Goal: Task Accomplishment & Management: Use online tool/utility

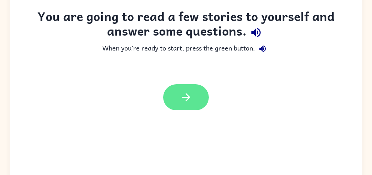
click at [195, 92] on button "button" at bounding box center [186, 98] width 46 height 26
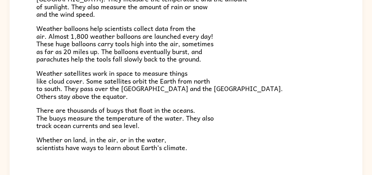
scroll to position [199, 0]
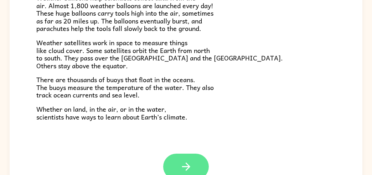
click at [193, 169] on button "button" at bounding box center [186, 167] width 46 height 26
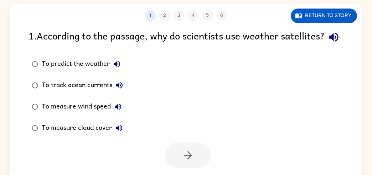
scroll to position [41, 0]
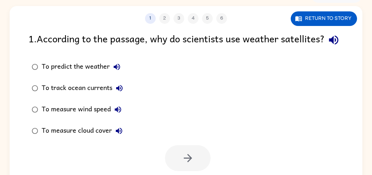
click at [94, 49] on div "1 . According to the passage, why do scientists use weather satellites?" at bounding box center [186, 40] width 315 height 18
click at [329, 45] on icon "button" at bounding box center [333, 40] width 9 height 9
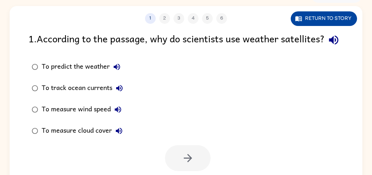
click at [298, 20] on icon "button" at bounding box center [299, 18] width 6 height 5
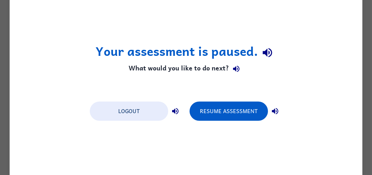
scroll to position [0, 0]
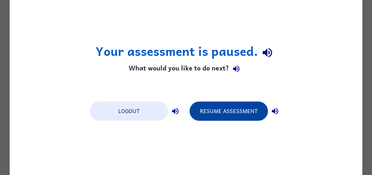
click at [229, 109] on button "Resume Assessment" at bounding box center [229, 111] width 78 height 19
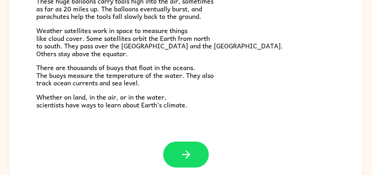
scroll to position [75, 0]
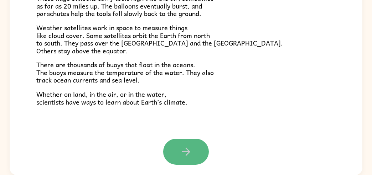
click at [184, 150] on icon "button" at bounding box center [186, 152] width 12 height 12
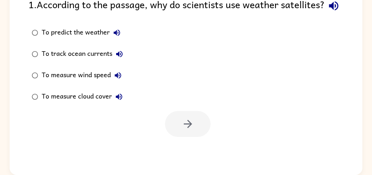
click at [81, 104] on div "To measure cloud cover" at bounding box center [84, 97] width 85 height 14
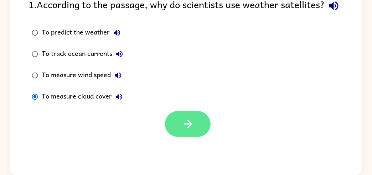
click at [180, 134] on button "button" at bounding box center [188, 124] width 46 height 26
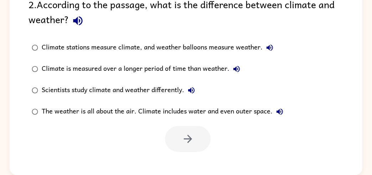
click at [180, 134] on div at bounding box center [188, 139] width 46 height 26
click at [159, 44] on div "Climate stations measure climate, and weather balloons measure weather." at bounding box center [159, 48] width 235 height 14
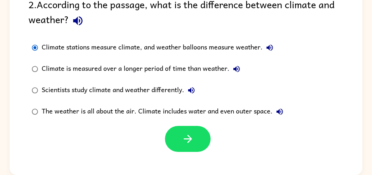
click at [143, 95] on div "Scientists study climate and weather differently." at bounding box center [120, 90] width 157 height 14
click at [164, 74] on div "Climate is measured over a longer period of time than weather." at bounding box center [143, 69] width 202 height 14
click at [176, 47] on div "Climate stations measure climate, and weather balloons measure weather." at bounding box center [159, 48] width 235 height 14
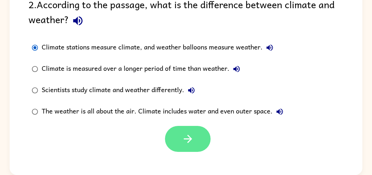
click at [186, 144] on icon "button" at bounding box center [188, 139] width 12 height 12
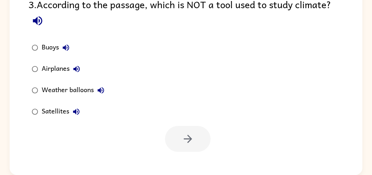
click at [68, 68] on div "Airplanes" at bounding box center [63, 69] width 42 height 14
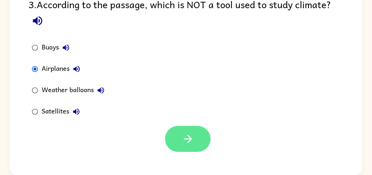
click at [186, 135] on icon "button" at bounding box center [188, 139] width 12 height 12
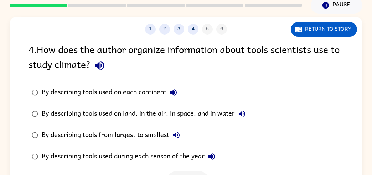
scroll to position [36, 0]
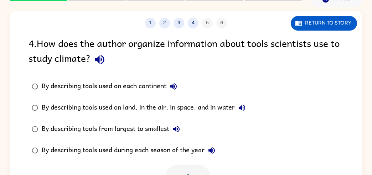
click at [112, 106] on div "By describing tools used on land, in the air, in space, and in water" at bounding box center [146, 108] width 208 height 14
click at [194, 175] on icon "button" at bounding box center [188, 178] width 12 height 12
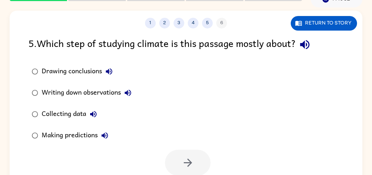
click at [69, 92] on div "Writing down observations" at bounding box center [88, 93] width 93 height 14
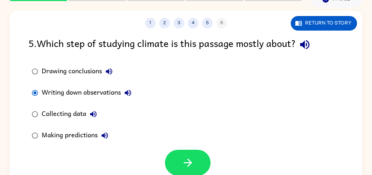
click at [79, 121] on div "Collecting data" at bounding box center [71, 114] width 59 height 14
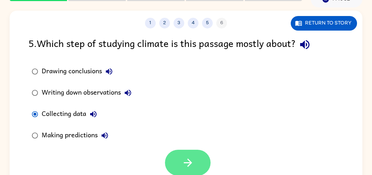
click at [174, 168] on button "button" at bounding box center [188, 163] width 46 height 26
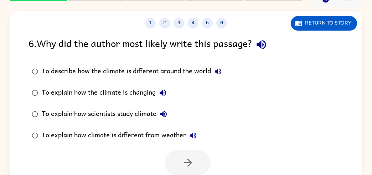
click at [128, 107] on label "To explain how scientists study climate" at bounding box center [127, 114] width 204 height 21
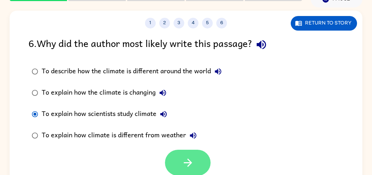
click at [196, 158] on button "button" at bounding box center [188, 163] width 46 height 26
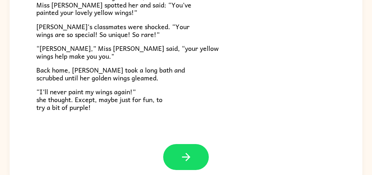
scroll to position [75, 0]
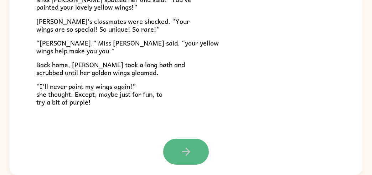
click at [178, 152] on button "button" at bounding box center [186, 152] width 46 height 26
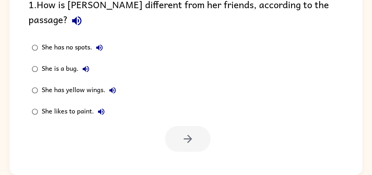
scroll to position [0, 0]
click at [89, 83] on div "She has yellow wings." at bounding box center [81, 90] width 78 height 14
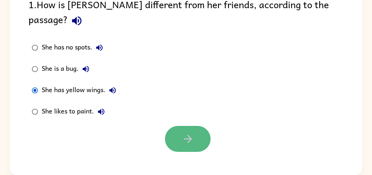
click at [174, 126] on button "button" at bounding box center [188, 139] width 46 height 26
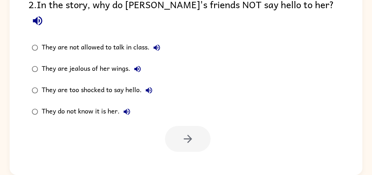
click at [174, 126] on div at bounding box center [188, 139] width 46 height 26
click at [91, 105] on div "They do not know it is her." at bounding box center [88, 112] width 92 height 14
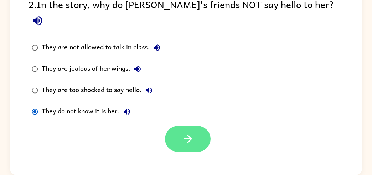
click at [179, 126] on button "button" at bounding box center [188, 139] width 46 height 26
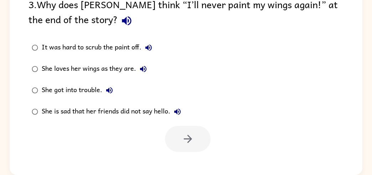
click at [98, 66] on div "She loves her wings as they are." at bounding box center [96, 69] width 109 height 14
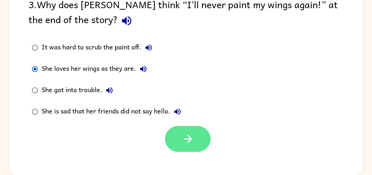
click at [174, 132] on button "button" at bounding box center [188, 139] width 46 height 26
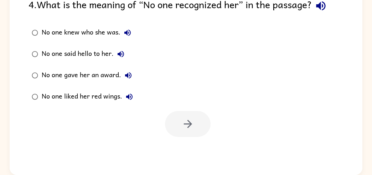
click at [93, 31] on div "No one knew who she was." at bounding box center [88, 33] width 93 height 14
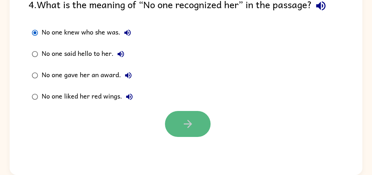
click at [195, 136] on button "button" at bounding box center [188, 124] width 46 height 26
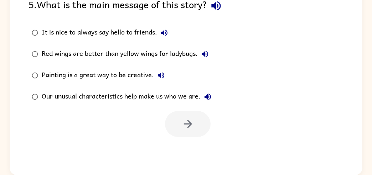
click at [92, 97] on div "Our unusual characteristics help make us who we are." at bounding box center [128, 97] width 173 height 14
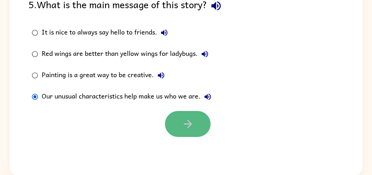
click at [189, 114] on button "button" at bounding box center [188, 124] width 46 height 26
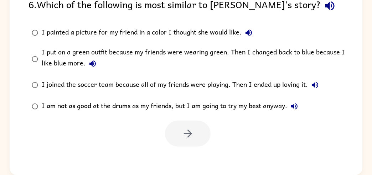
click at [190, 51] on div "I put on a green outfit because my friends were wearing green. Then I changed b…" at bounding box center [198, 59] width 312 height 24
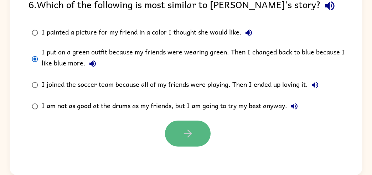
click at [188, 133] on icon "button" at bounding box center [188, 134] width 12 height 12
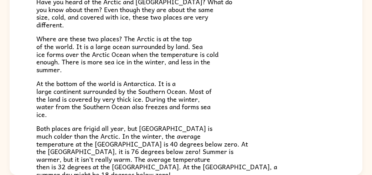
scroll to position [31, 0]
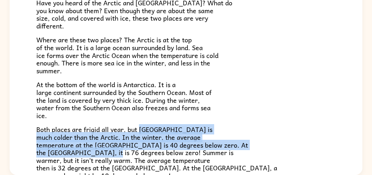
drag, startPoint x: 148, startPoint y: 154, endPoint x: 137, endPoint y: 114, distance: 41.4
click at [137, 114] on div "Have you heard of the Arctic and [GEOGRAPHIC_DATA]? What do you know about them…" at bounding box center [186, 103] width 300 height 243
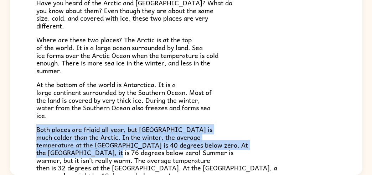
click at [137, 114] on p "At the bottom of the world is Antarctica. It is a large continent surrounded by…" at bounding box center [186, 100] width 300 height 39
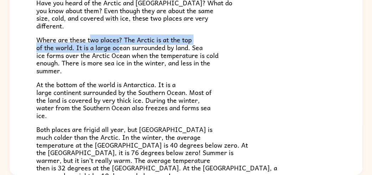
drag, startPoint x: 91, startPoint y: 41, endPoint x: 109, endPoint y: 40, distance: 17.9
click at [109, 40] on span "Where are these two places? The Arctic is at the top of the world. It is a larg…" at bounding box center [127, 55] width 182 height 41
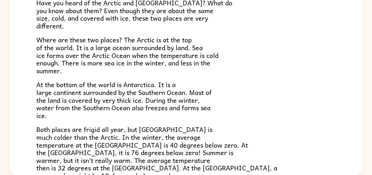
drag, startPoint x: 33, startPoint y: 36, endPoint x: 36, endPoint y: 31, distance: 5.3
click at [36, 31] on div "The Arctic and [GEOGRAPHIC_DATA] Have you heard of the Arctic and [GEOGRAPHIC_D…" at bounding box center [186, 98] width 353 height 317
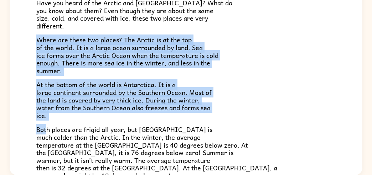
drag, startPoint x: 37, startPoint y: 39, endPoint x: 47, endPoint y: 134, distance: 95.4
click at [47, 134] on div "Have you heard of the Arctic and [GEOGRAPHIC_DATA]? What do you know about them…" at bounding box center [186, 103] width 300 height 243
click at [47, 133] on span "Both places are frigid all year, but [GEOGRAPHIC_DATA] is much colder than the …" at bounding box center [156, 152] width 241 height 57
click at [164, 141] on span "Both places are frigid all year, but [GEOGRAPHIC_DATA] is much colder than the …" at bounding box center [156, 152] width 241 height 57
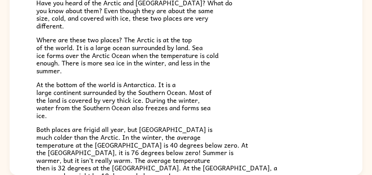
click at [164, 141] on span "Both places are frigid all year, but [GEOGRAPHIC_DATA] is much colder than the …" at bounding box center [156, 152] width 241 height 57
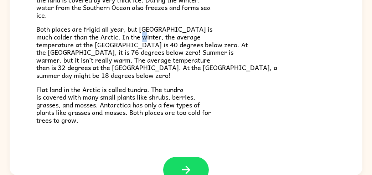
scroll to position [133, 0]
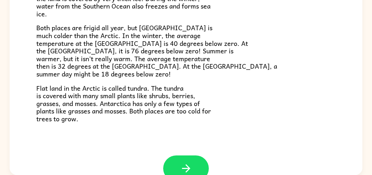
click at [120, 61] on span "Both places are frigid all year, but [GEOGRAPHIC_DATA] is much colder than the …" at bounding box center [156, 50] width 241 height 57
click at [185, 78] on div "Have you heard of the Arctic and [GEOGRAPHIC_DATA]? What do you know about them…" at bounding box center [186, 1] width 300 height 243
click at [185, 173] on icon "button" at bounding box center [186, 169] width 12 height 12
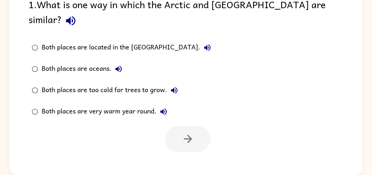
scroll to position [0, 0]
click at [121, 83] on div "Both places are too cold for trees to grow." at bounding box center [112, 90] width 140 height 14
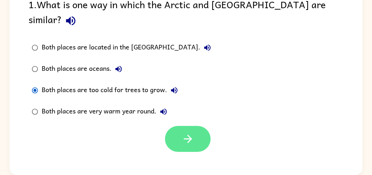
click at [198, 126] on button "button" at bounding box center [188, 139] width 46 height 26
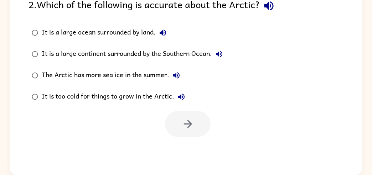
click at [170, 80] on div "The Arctic has more sea ice in the summer." at bounding box center [113, 75] width 142 height 14
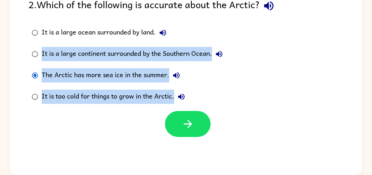
drag, startPoint x: 322, startPoint y: 43, endPoint x: 338, endPoint y: 127, distance: 85.7
click at [338, 127] on div "2 . Which of the following is accurate about the Arctic? It is a large ocean su…" at bounding box center [186, 67] width 353 height 140
click at [338, 127] on div at bounding box center [186, 123] width 353 height 30
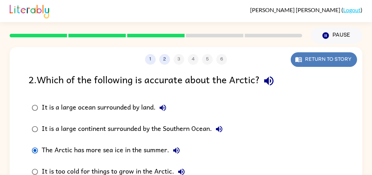
click at [295, 56] on icon "button" at bounding box center [298, 59] width 7 height 7
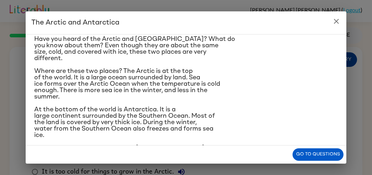
scroll to position [21, 0]
click at [332, 27] on h2 "The Arctic and Antarctica" at bounding box center [186, 22] width 321 height 23
click at [330, 26] on h2 "The Arctic and Antarctica" at bounding box center [186, 22] width 321 height 23
click at [336, 25] on icon "close" at bounding box center [336, 21] width 9 height 9
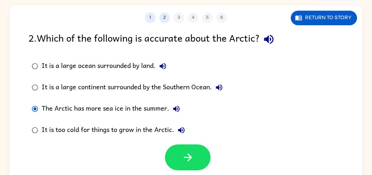
scroll to position [42, 0]
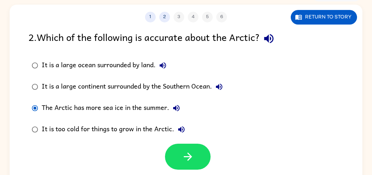
click at [139, 64] on div "It is a large ocean surrounded by land." at bounding box center [106, 65] width 128 height 14
click at [142, 65] on div "It is a large ocean surrounded by land." at bounding box center [106, 65] width 128 height 14
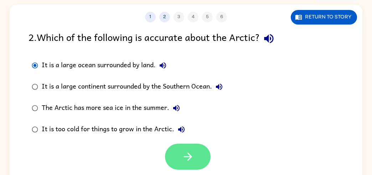
click at [183, 151] on icon "button" at bounding box center [188, 157] width 12 height 12
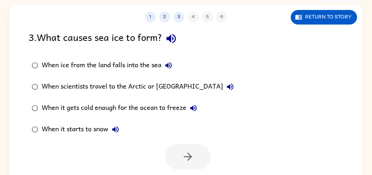
click at [109, 105] on div "When it gets cold enough for the ocean to freeze" at bounding box center [121, 108] width 159 height 14
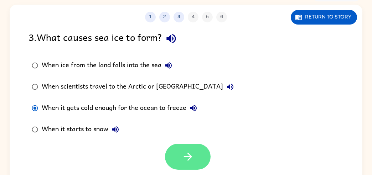
click at [181, 149] on button "button" at bounding box center [188, 157] width 46 height 26
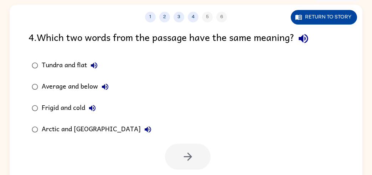
click at [326, 20] on button "Return to story" at bounding box center [324, 17] width 66 height 15
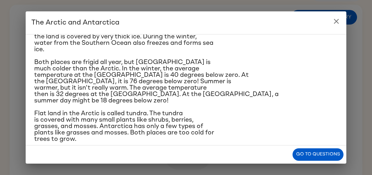
scroll to position [109, 0]
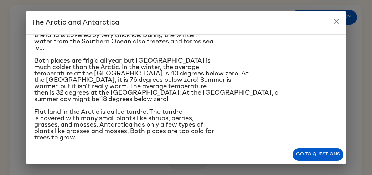
click at [334, 24] on icon "close" at bounding box center [336, 21] width 9 height 9
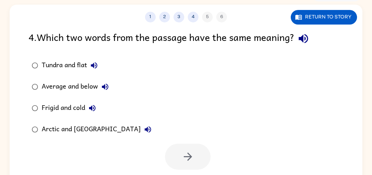
click at [58, 110] on div "Frigid and cold" at bounding box center [71, 108] width 58 height 14
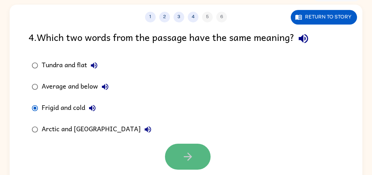
click at [191, 151] on icon "button" at bounding box center [188, 157] width 12 height 12
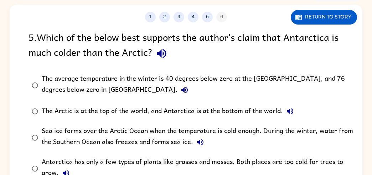
scroll to position [5, 0]
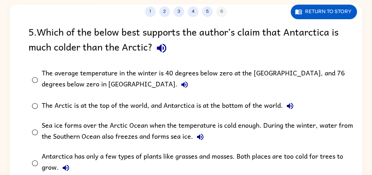
click at [50, 78] on div "The average temperature in the winter is 40 degrees below zero at the [GEOGRAPH…" at bounding box center [198, 80] width 312 height 24
click at [55, 78] on div "The average temperature in the winter is 40 degrees below zero at the [GEOGRAPH…" at bounding box center [198, 80] width 312 height 24
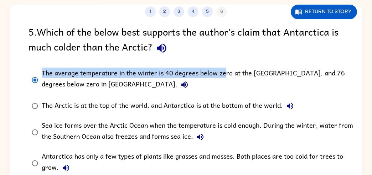
drag, startPoint x: 213, startPoint y: 48, endPoint x: 221, endPoint y: 65, distance: 18.5
click at [221, 65] on div "5 . Which of the below best supports the author’s claim that Antarctica is much…" at bounding box center [186, 116] width 353 height 184
click at [216, 65] on label "The average temperature in the winter is 40 degrees below zero at the [GEOGRAPH…" at bounding box center [191, 80] width 332 height 31
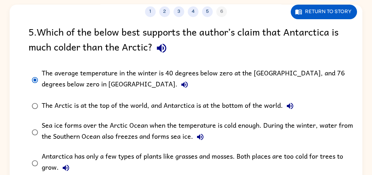
click at [353, 76] on div "The average temperature in the winter is 40 degrees below zero at the [GEOGRAPH…" at bounding box center [198, 80] width 312 height 24
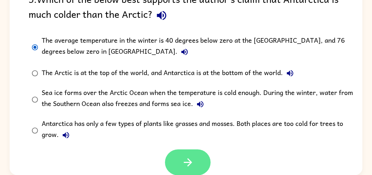
click at [201, 151] on button "button" at bounding box center [188, 163] width 46 height 26
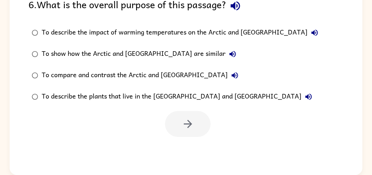
click at [142, 71] on div "To compare and contrast the Arctic and [GEOGRAPHIC_DATA]" at bounding box center [142, 75] width 200 height 14
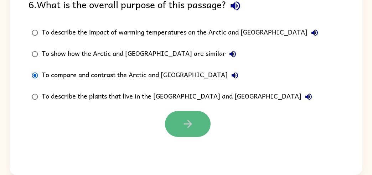
click at [189, 116] on button "button" at bounding box center [188, 124] width 46 height 26
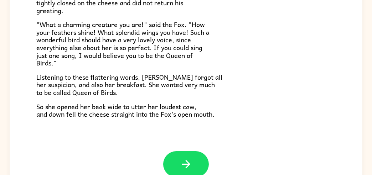
scroll to position [63, 0]
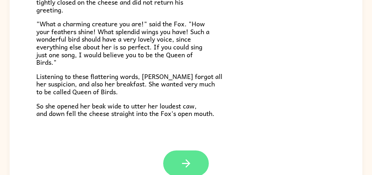
click at [200, 164] on button "button" at bounding box center [186, 164] width 46 height 26
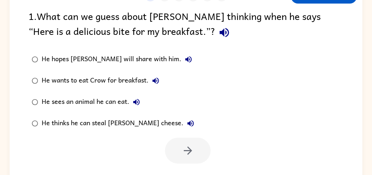
scroll to position [0, 0]
click at [200, 164] on div "1 2 3 4 5 6 Return to story 1 . What can we guess about [PERSON_NAME] thinking …" at bounding box center [186, 86] width 353 height 204
click at [135, 123] on div "He thinks he can steal [PERSON_NAME] cheese." at bounding box center [120, 124] width 156 height 14
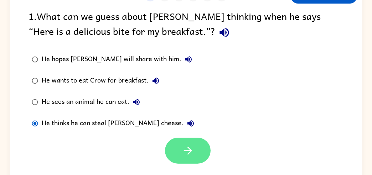
click at [204, 156] on button "button" at bounding box center [188, 151] width 46 height 26
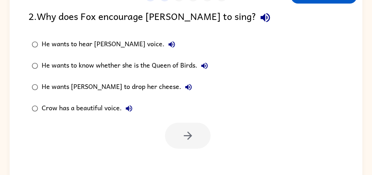
click at [204, 156] on div "1 2 3 4 5 6 Return to story 2 . Why does Fox encourage [PERSON_NAME] to sing? H…" at bounding box center [186, 86] width 353 height 204
click at [64, 87] on div "He wants [PERSON_NAME] to drop her cheese." at bounding box center [119, 87] width 154 height 14
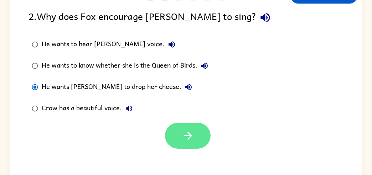
click at [183, 140] on icon "button" at bounding box center [188, 136] width 12 height 12
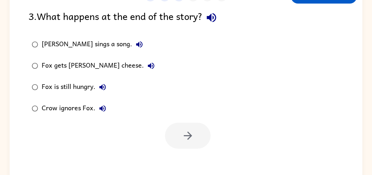
click at [106, 65] on div "Fox gets [PERSON_NAME] cheese." at bounding box center [100, 66] width 117 height 14
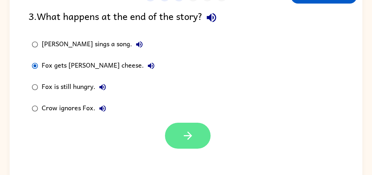
click at [176, 135] on button "button" at bounding box center [188, 136] width 46 height 26
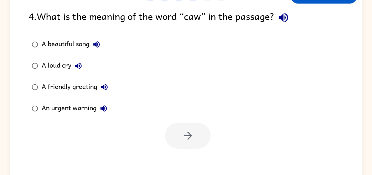
click at [47, 70] on div "A loud cry" at bounding box center [64, 66] width 44 height 14
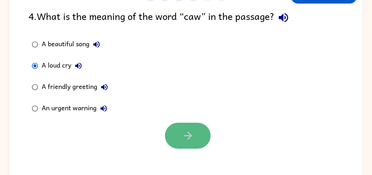
click at [193, 130] on icon "button" at bounding box center [188, 136] width 12 height 12
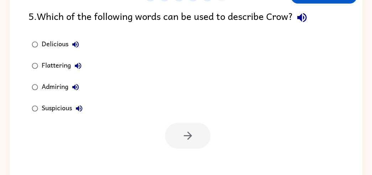
click at [61, 106] on div "Suspicious" at bounding box center [64, 109] width 45 height 14
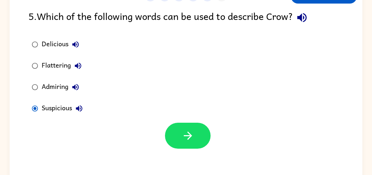
click at [44, 82] on div "Admiring" at bounding box center [62, 87] width 41 height 14
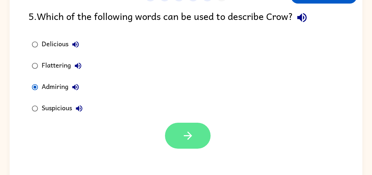
click at [174, 130] on button "button" at bounding box center [188, 136] width 46 height 26
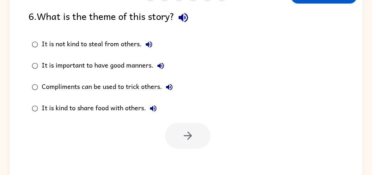
click at [174, 130] on div at bounding box center [188, 136] width 46 height 26
click at [133, 83] on div "Compliments can be used to trick others." at bounding box center [109, 87] width 135 height 14
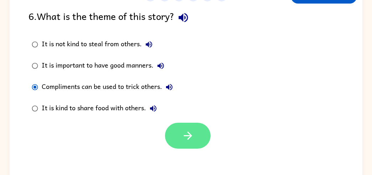
click at [178, 135] on button "button" at bounding box center [188, 136] width 46 height 26
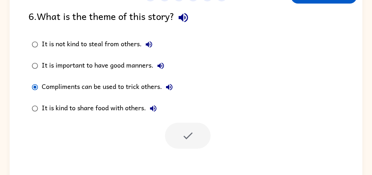
scroll to position [51, 0]
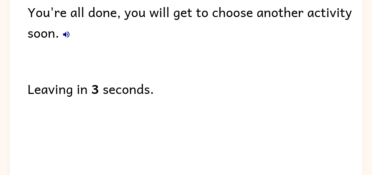
click at [106, 35] on div "You're all done, you will get to choose another activity soon." at bounding box center [194, 21] width 335 height 41
